Goal: Task Accomplishment & Management: Manage account settings

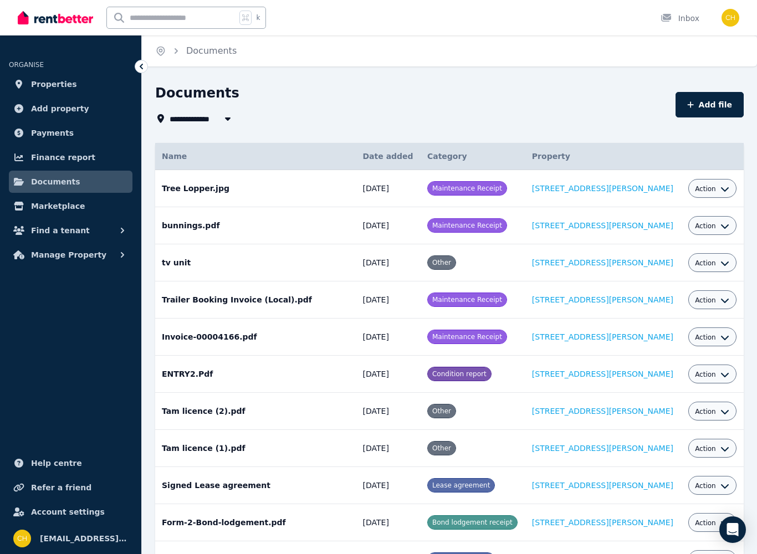
click at [55, 135] on span "Payments" at bounding box center [52, 132] width 43 height 13
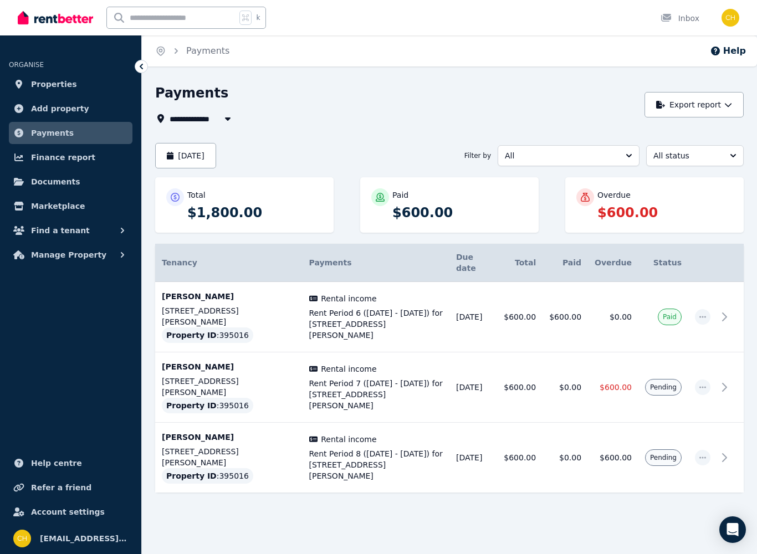
click at [708, 380] on span "button" at bounding box center [703, 388] width 16 height 16
click at [673, 433] on span "Mark as paid" at bounding box center [666, 439] width 71 height 13
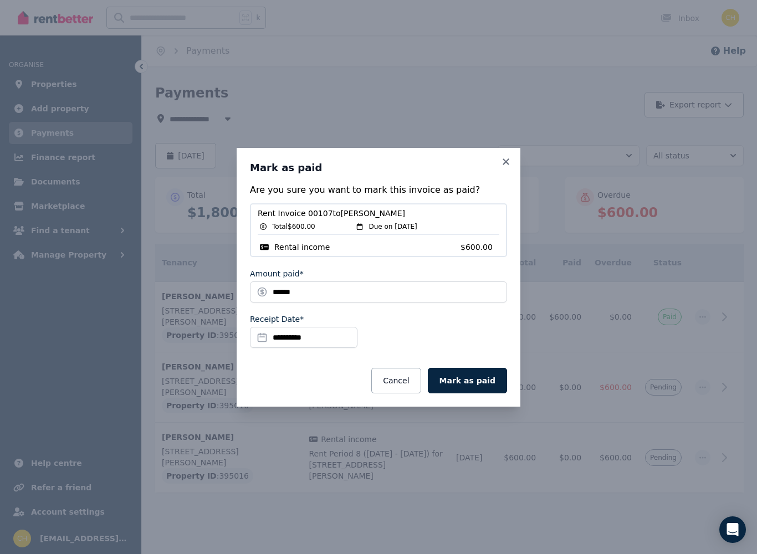
click at [472, 382] on button "Mark as paid" at bounding box center [467, 380] width 79 height 25
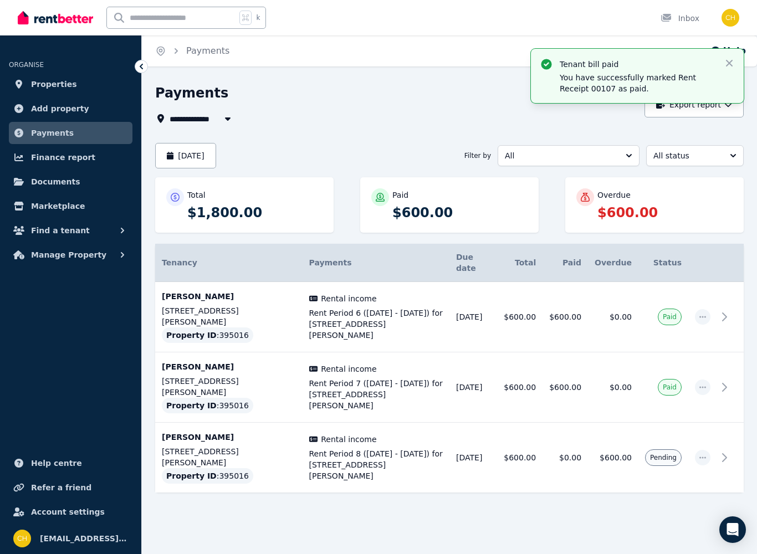
click at [708, 238] on div "Total $1,800.00 Paid $600.00 Overdue $600.00" at bounding box center [449, 210] width 589 height 67
click at [646, 214] on p "$600.00" at bounding box center [664, 213] width 135 height 18
click at [628, 198] on div "Overdue" at bounding box center [664, 195] width 135 height 11
click at [625, 210] on p "$600.00" at bounding box center [664, 213] width 135 height 18
click at [627, 211] on p "$600.00" at bounding box center [664, 213] width 135 height 18
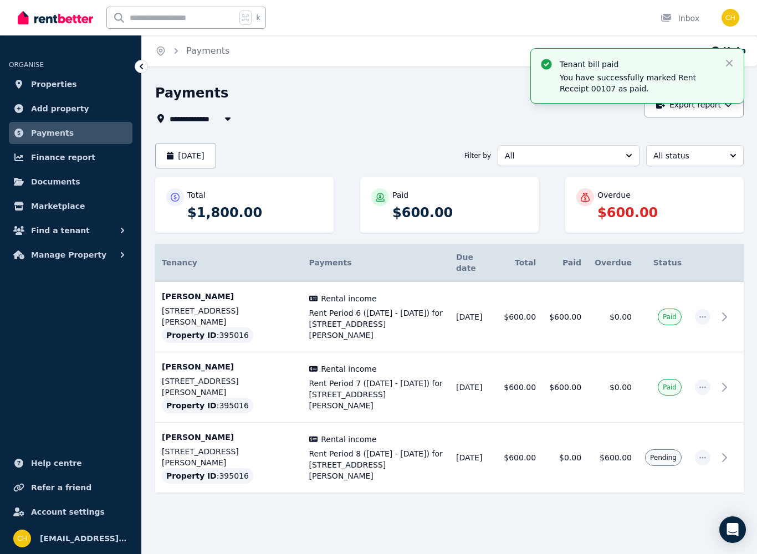
click at [626, 211] on p "$600.00" at bounding box center [664, 213] width 135 height 18
click at [636, 221] on p "$600.00" at bounding box center [664, 213] width 135 height 18
click at [621, 160] on button "All" at bounding box center [569, 155] width 142 height 21
click at [625, 159] on button "All" at bounding box center [569, 155] width 142 height 21
click at [712, 154] on span "All status" at bounding box center [687, 155] width 68 height 11
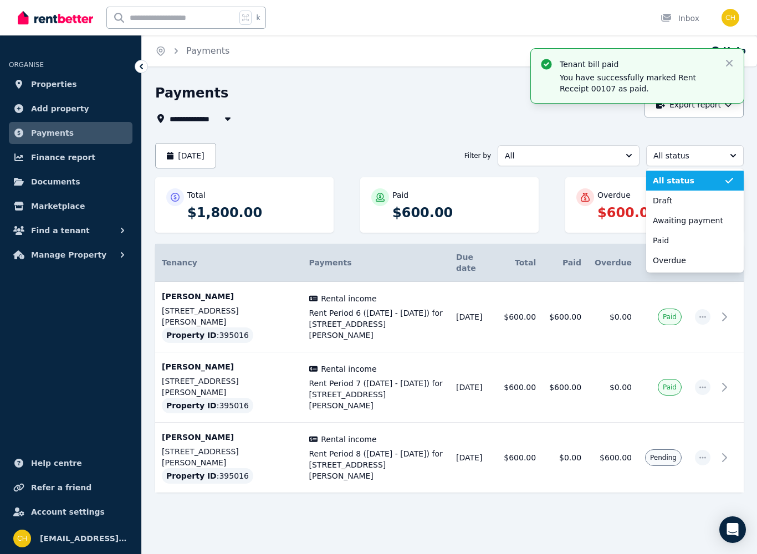
click at [669, 242] on span "Paid" at bounding box center [688, 240] width 71 height 11
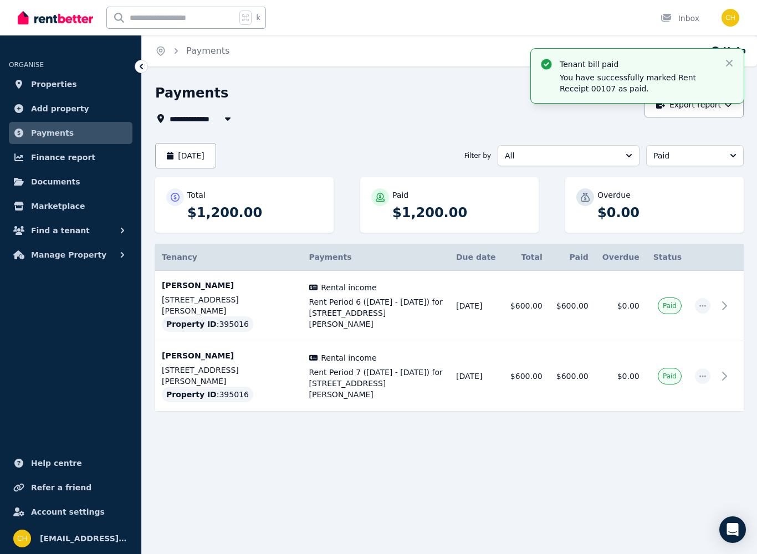
click at [707, 160] on span "Paid" at bounding box center [687, 155] width 68 height 11
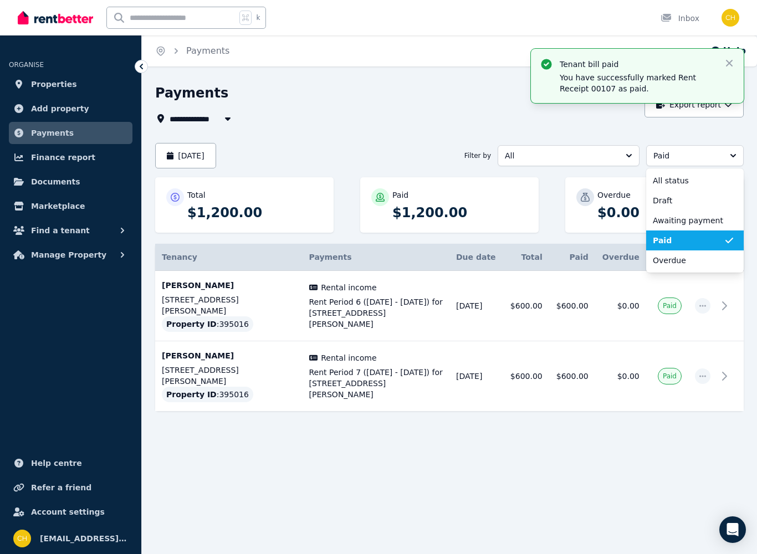
click at [708, 153] on span "Paid" at bounding box center [687, 155] width 68 height 11
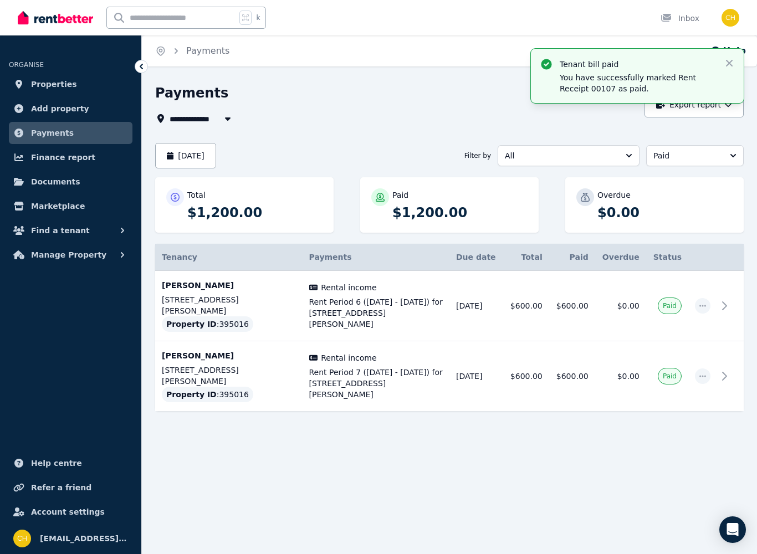
click at [705, 165] on button "Paid" at bounding box center [695, 155] width 98 height 21
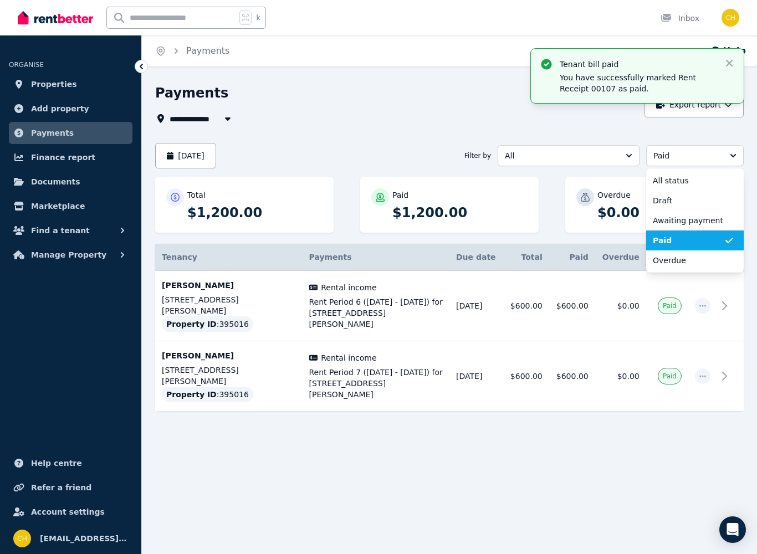
click at [714, 177] on span "All status" at bounding box center [688, 180] width 71 height 11
